Goal: Information Seeking & Learning: Check status

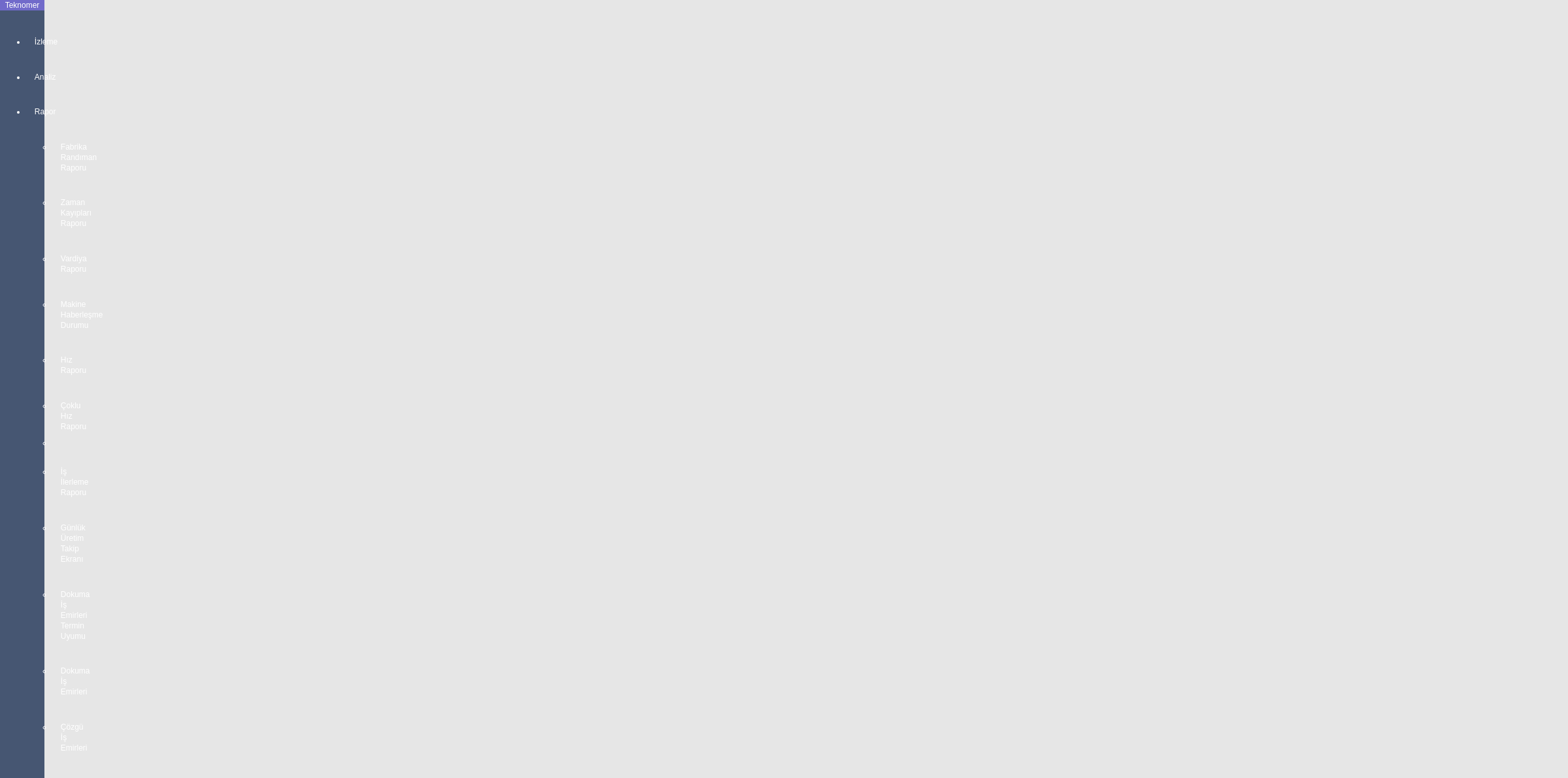
scroll to position [712, 0]
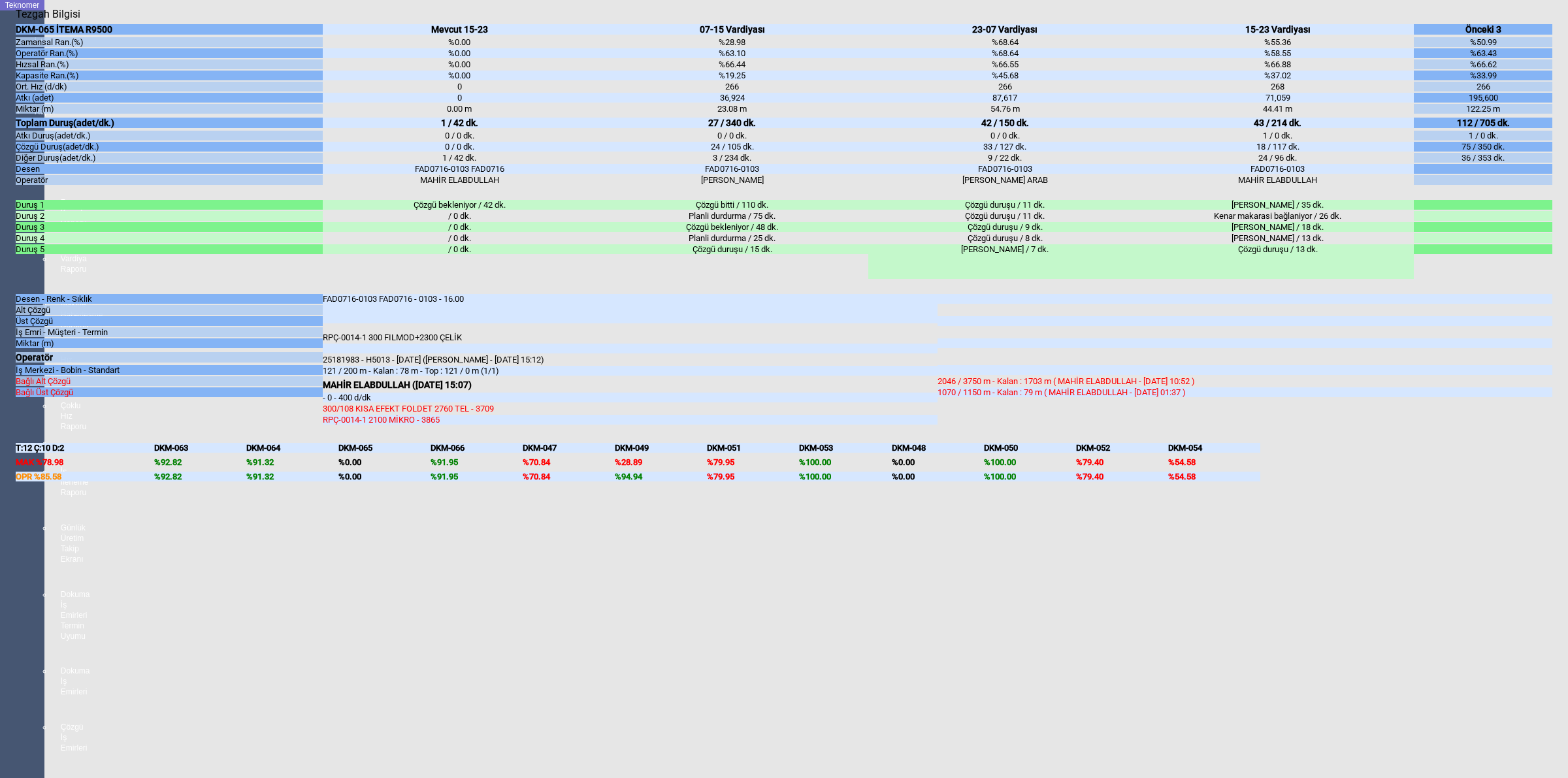
click at [1567, 385] on body "Teknomer İzleme Analiz Rapor Fabrika Randıman Raporu Zaman Kayıpları Raporu Var…" at bounding box center [784, 389] width 1568 height 778
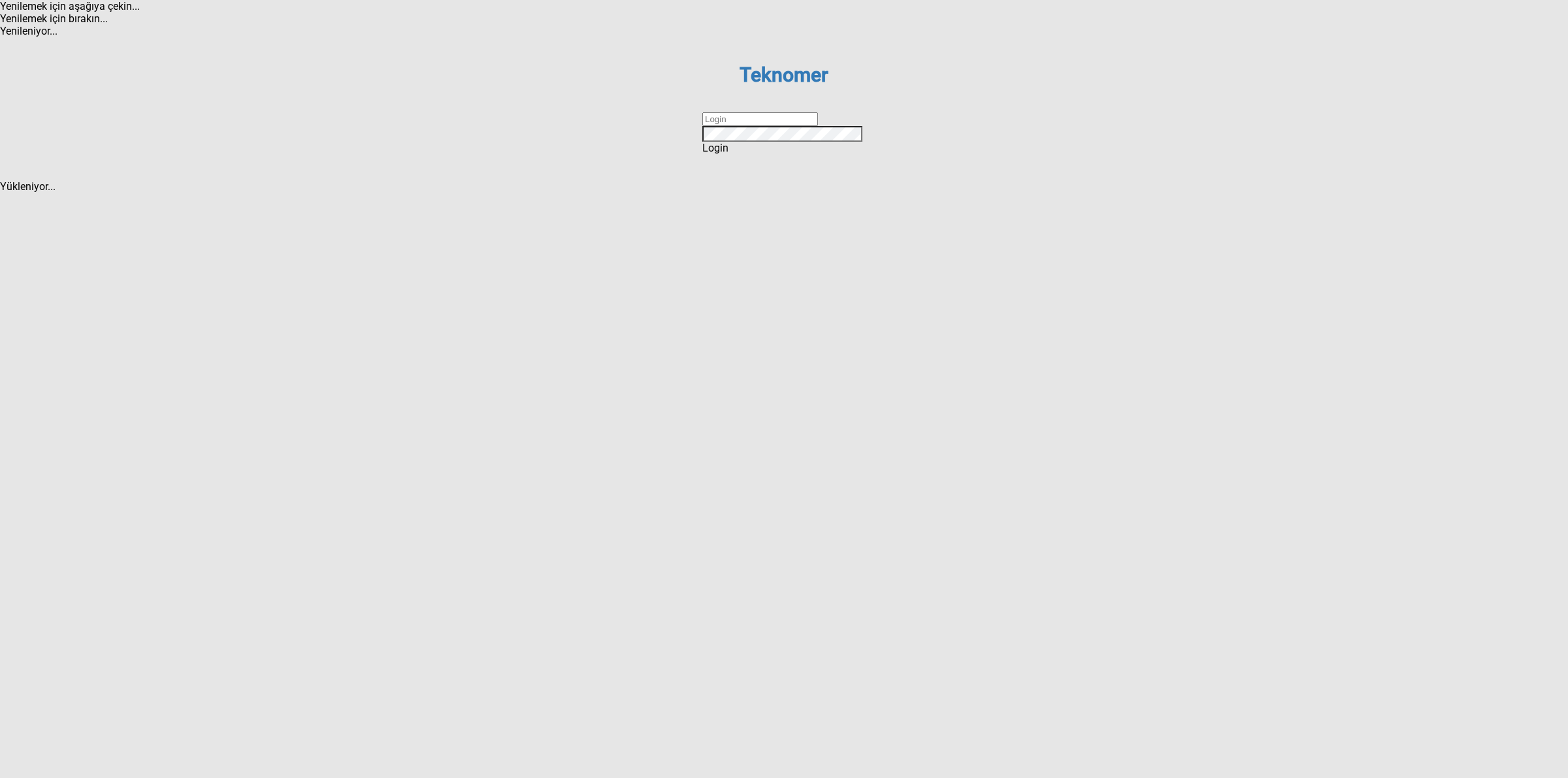
click at [728, 126] on input "text" at bounding box center [760, 119] width 116 height 13
type input "DİZEM"
click at [788, 154] on div "Login" at bounding box center [784, 148] width 163 height 13
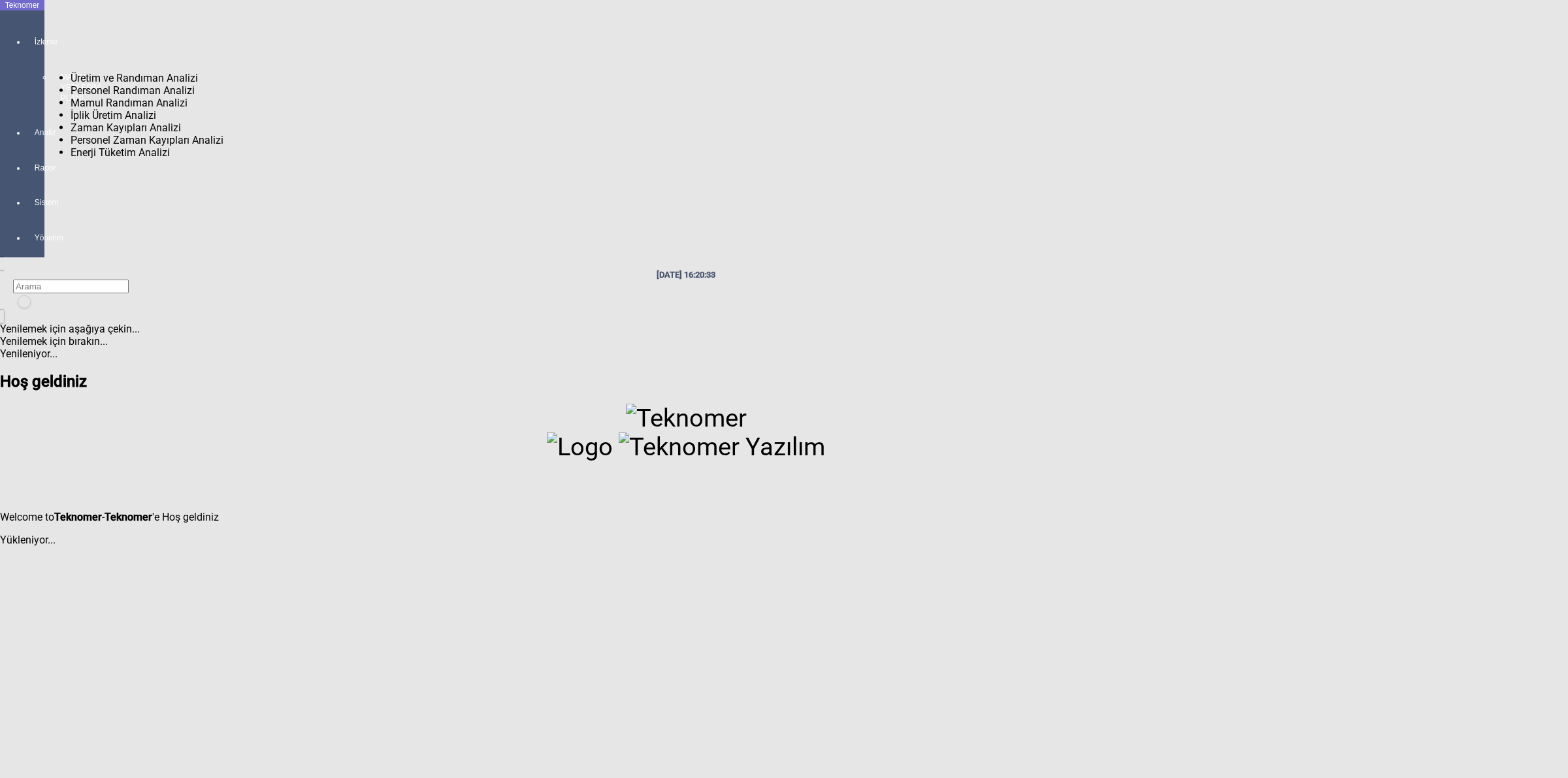
click at [26, 109] on div at bounding box center [35, 109] width 18 height 0
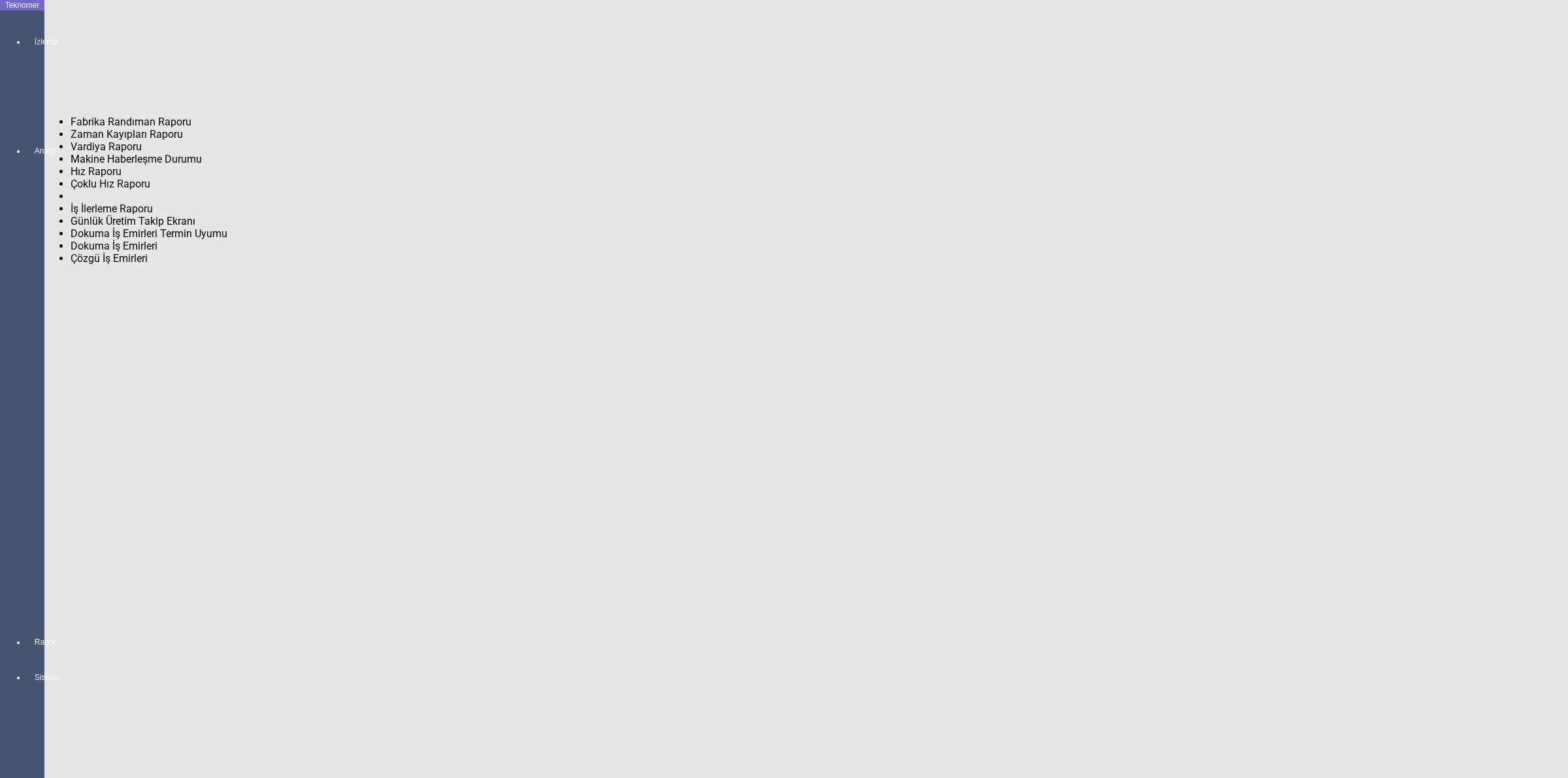
click at [99, 116] on span "Fabrika Randıman Raporu" at bounding box center [131, 122] width 121 height 13
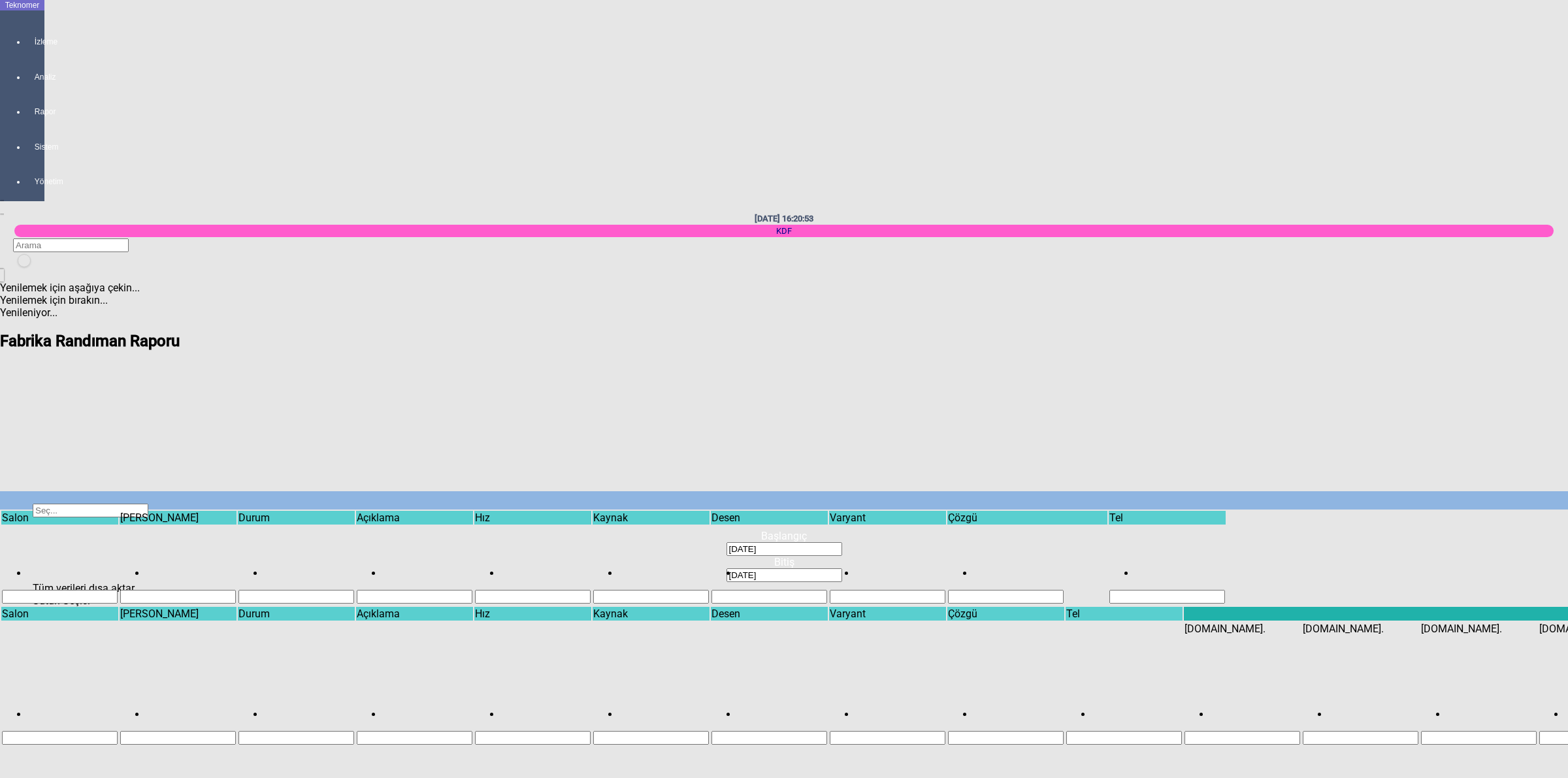
click at [1279, 556] on div "Select" at bounding box center [784, 556] width 1476 height 0
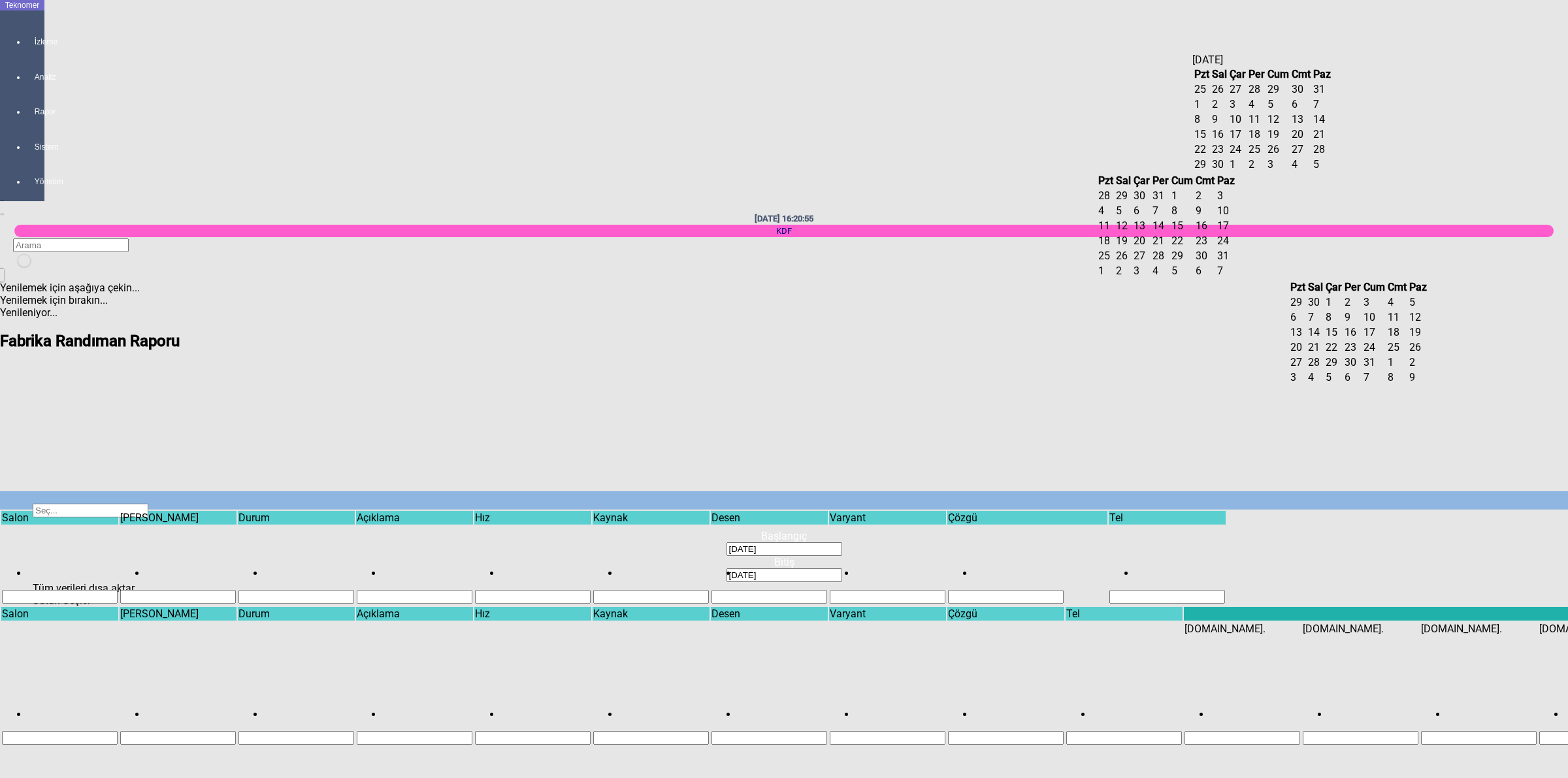
click at [1297, 111] on span "6" at bounding box center [1294, 104] width 6 height 13
type input "[DATE]"
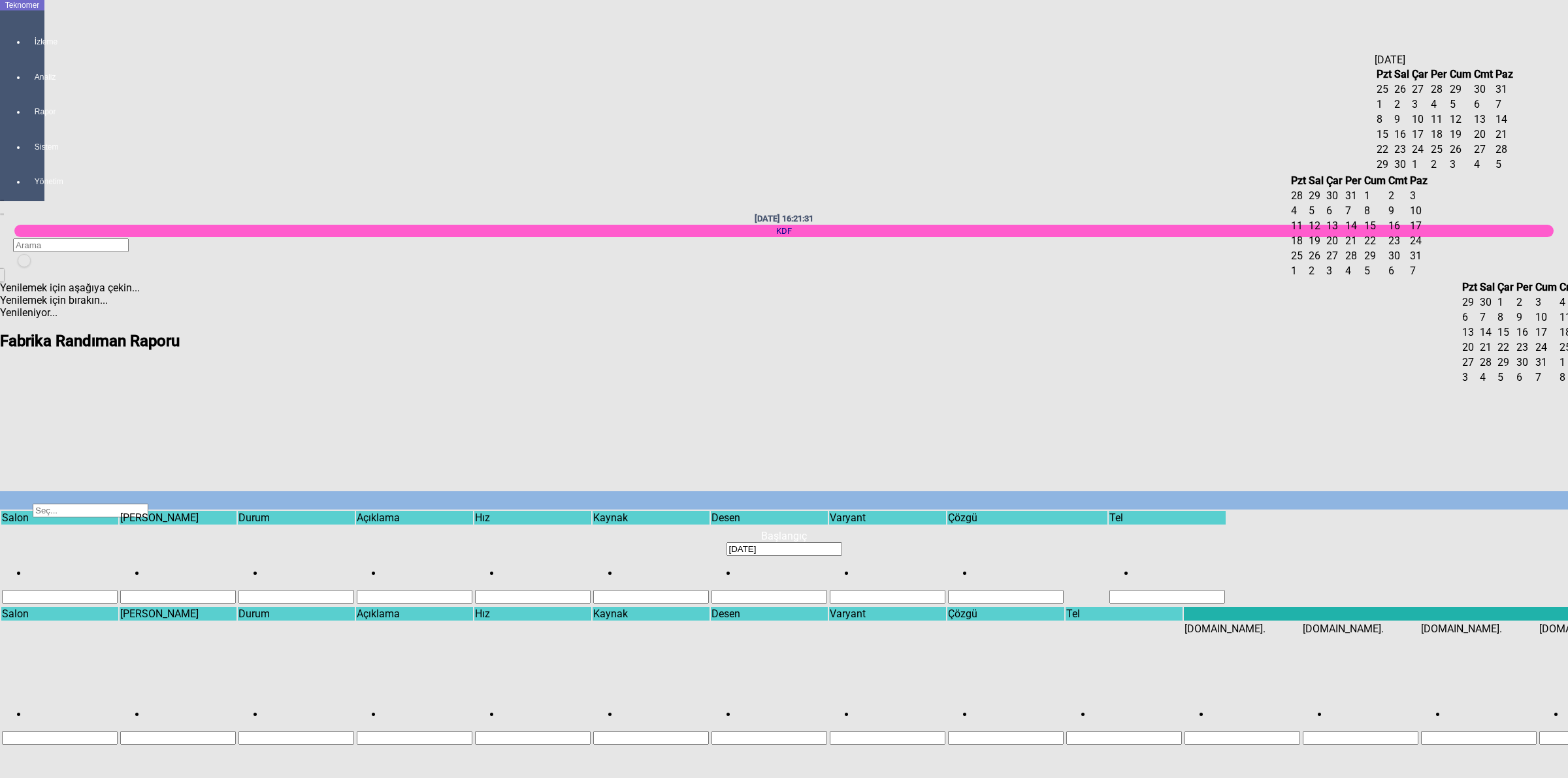
click at [1493, 111] on td "6" at bounding box center [1483, 104] width 20 height 13
type input "[DATE]"
